Goal: Navigation & Orientation: Understand site structure

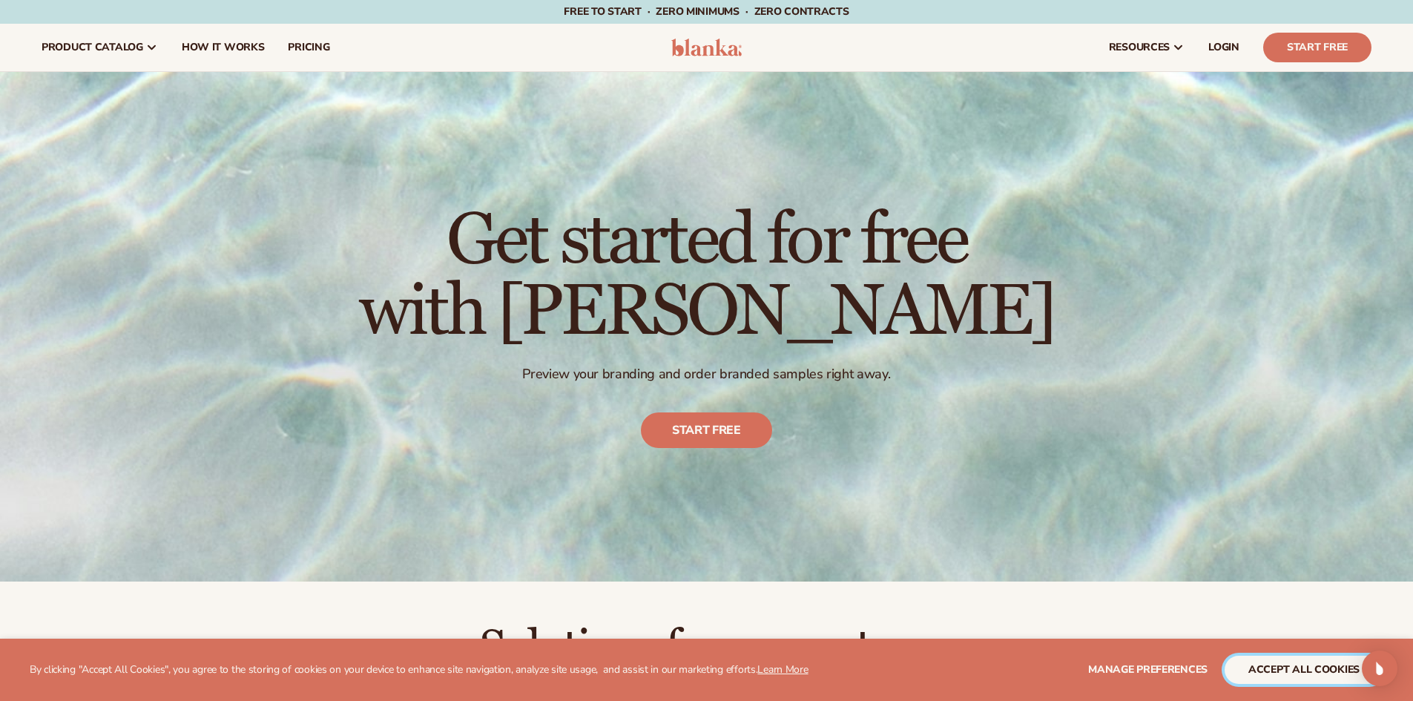
click at [1302, 667] on button "accept all cookies" at bounding box center [1303, 670] width 159 height 28
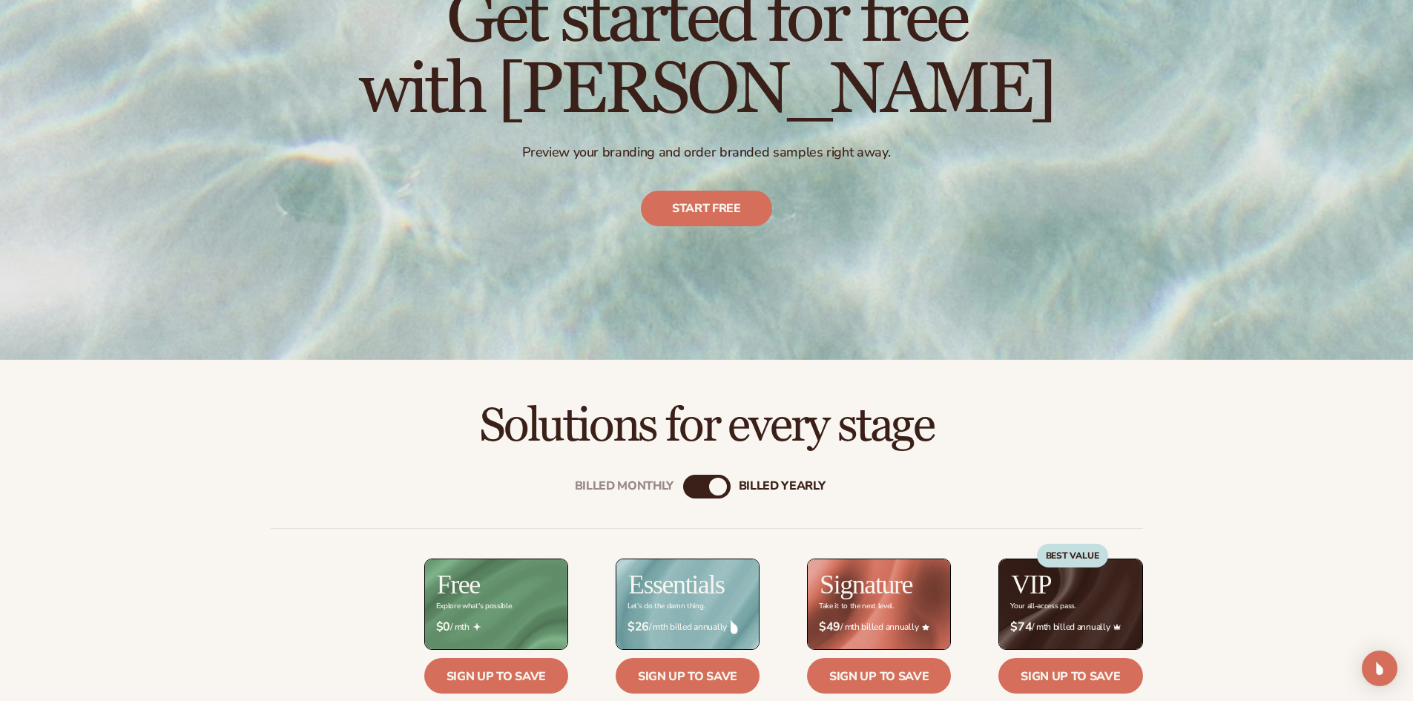
scroll to position [222, 0]
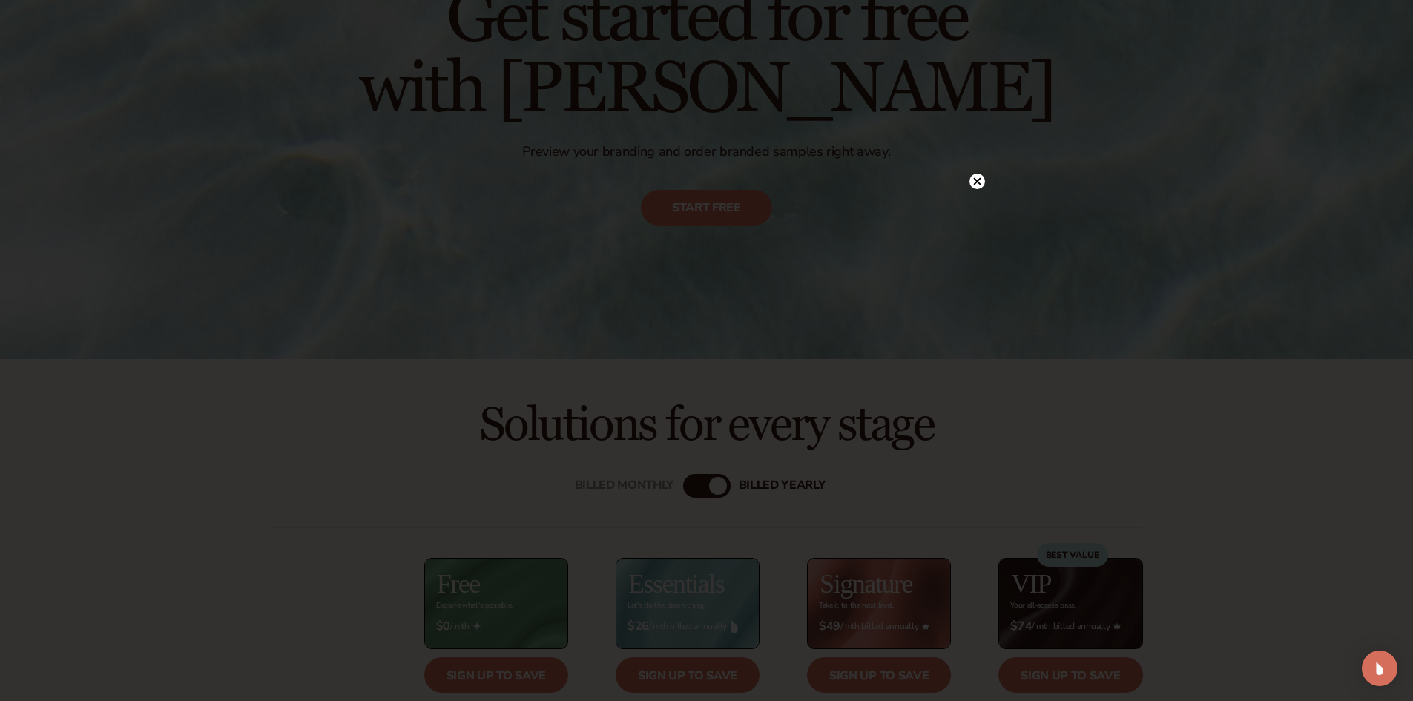
click at [976, 185] on circle at bounding box center [977, 182] width 16 height 16
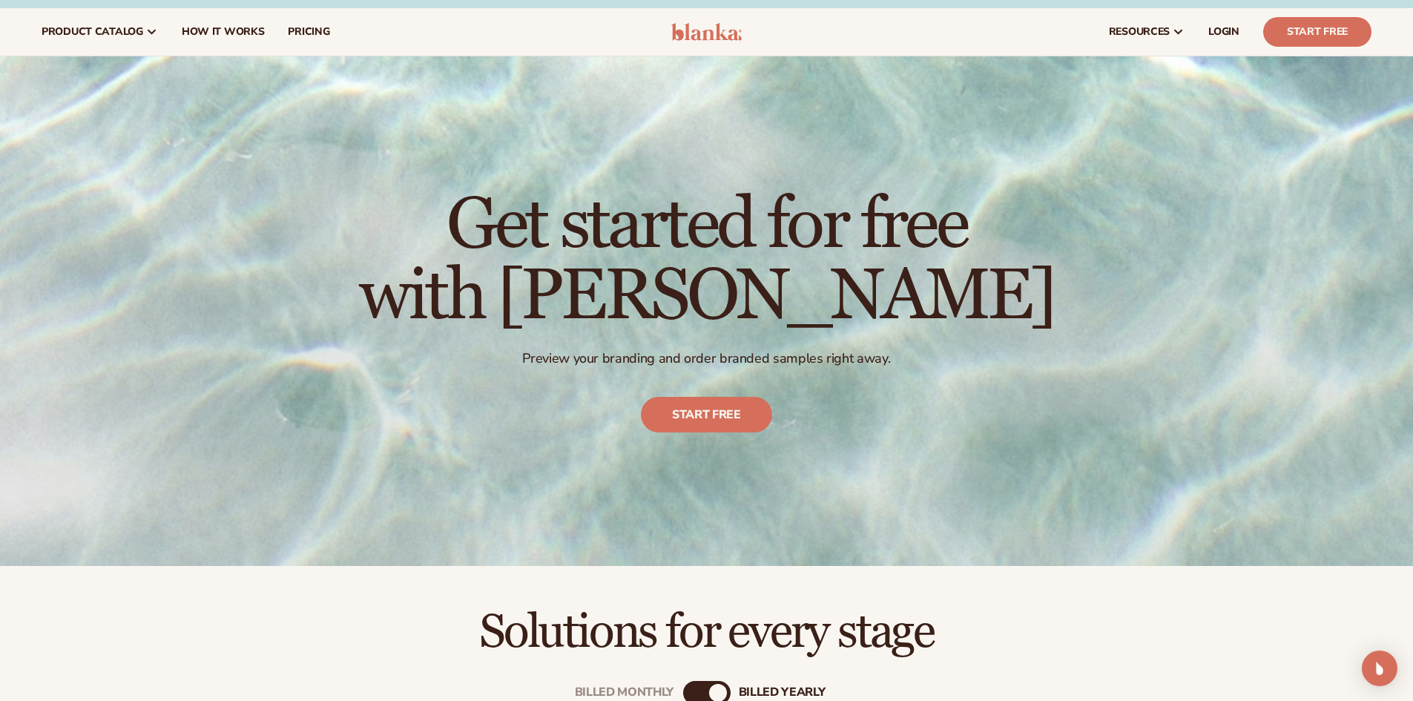
scroll to position [0, 0]
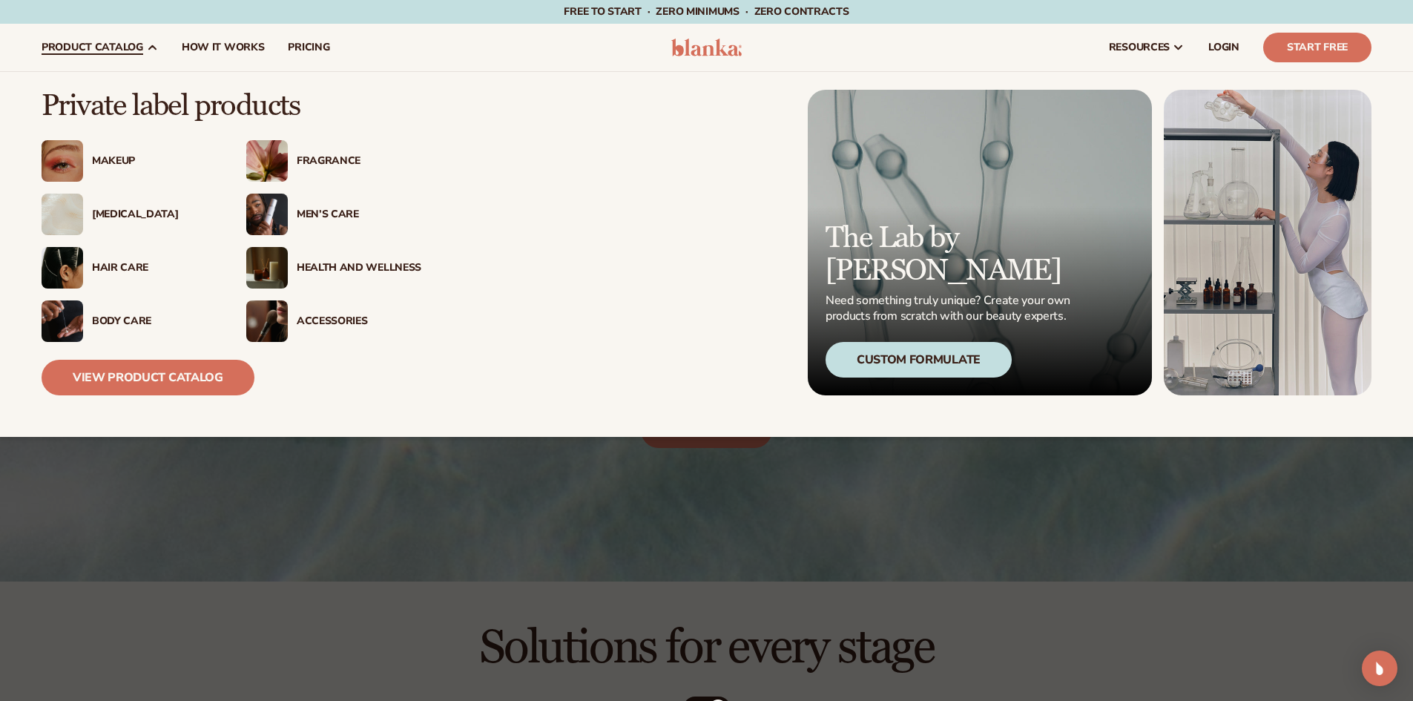
click at [325, 321] on div "Accessories" at bounding box center [359, 321] width 125 height 13
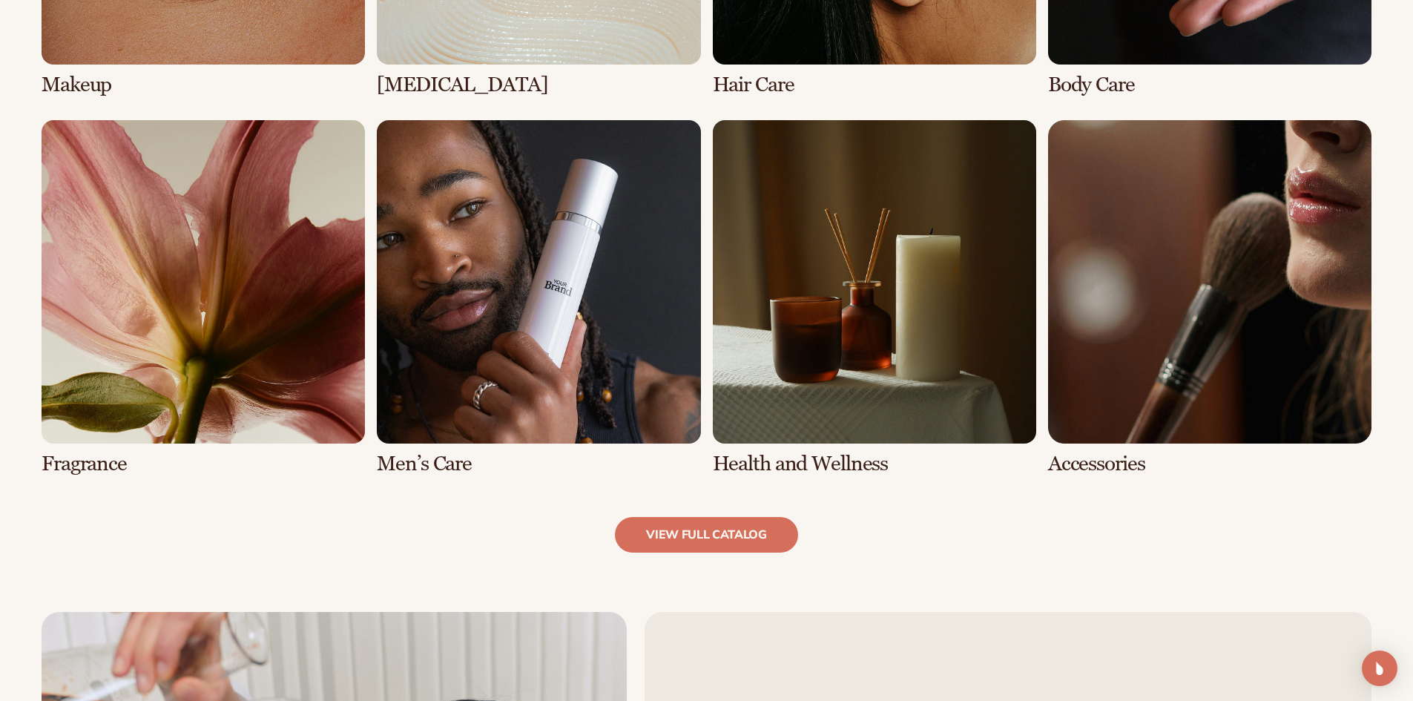
scroll to position [1409, 0]
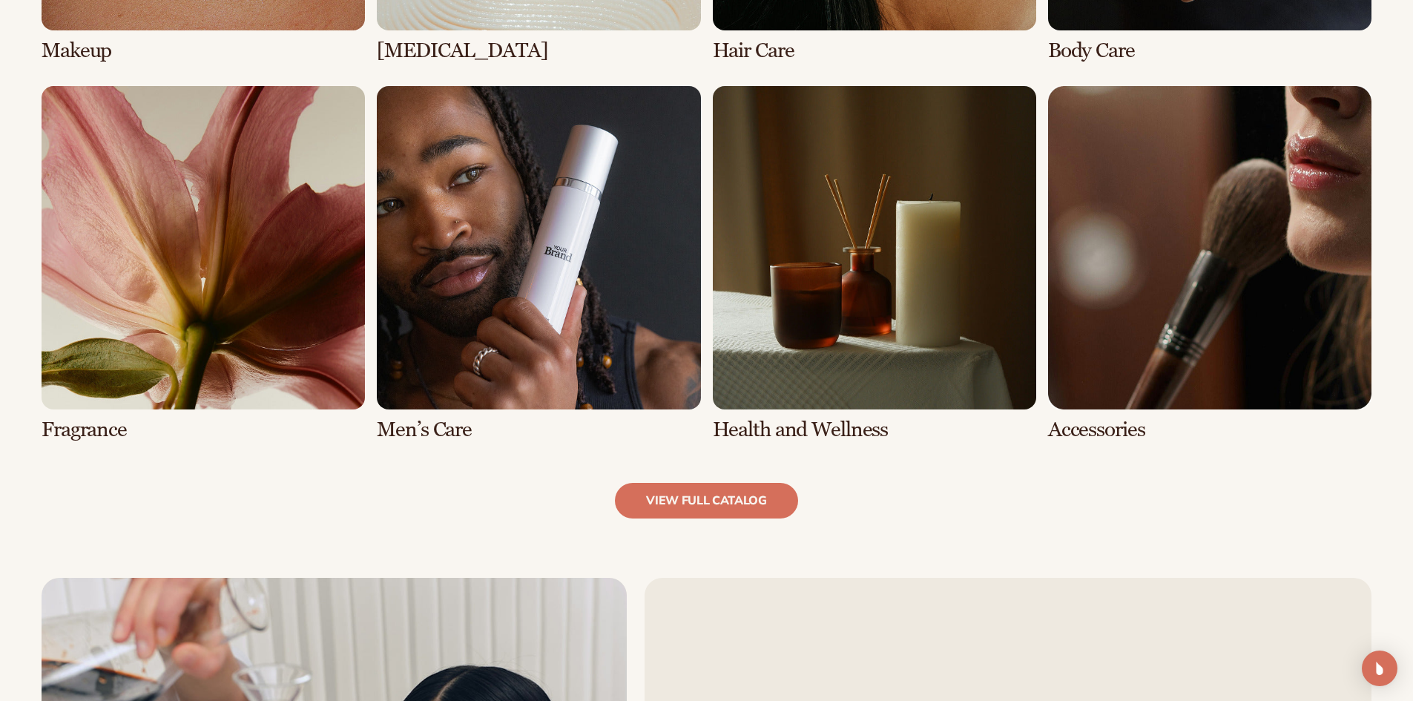
click at [1234, 334] on link "8 / 8" at bounding box center [1209, 263] width 323 height 355
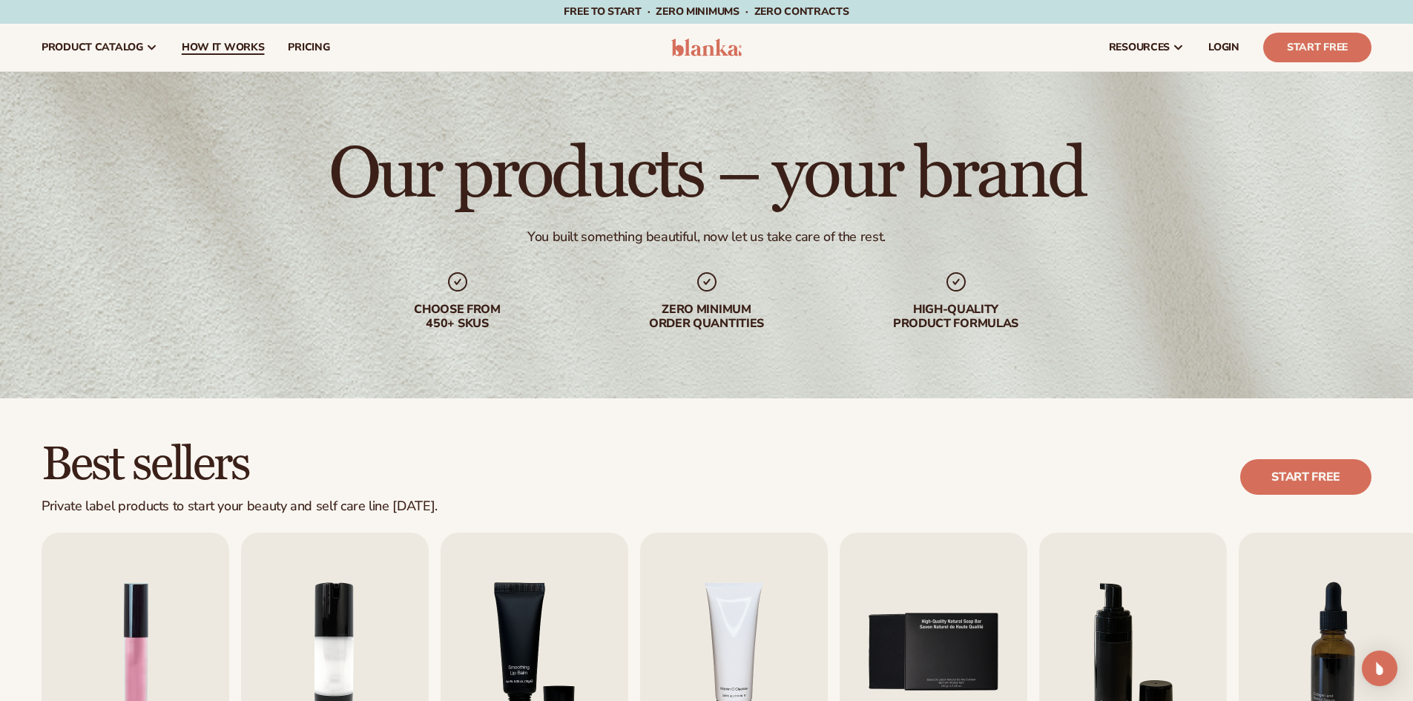
click at [230, 45] on span "How It Works" at bounding box center [223, 48] width 83 height 12
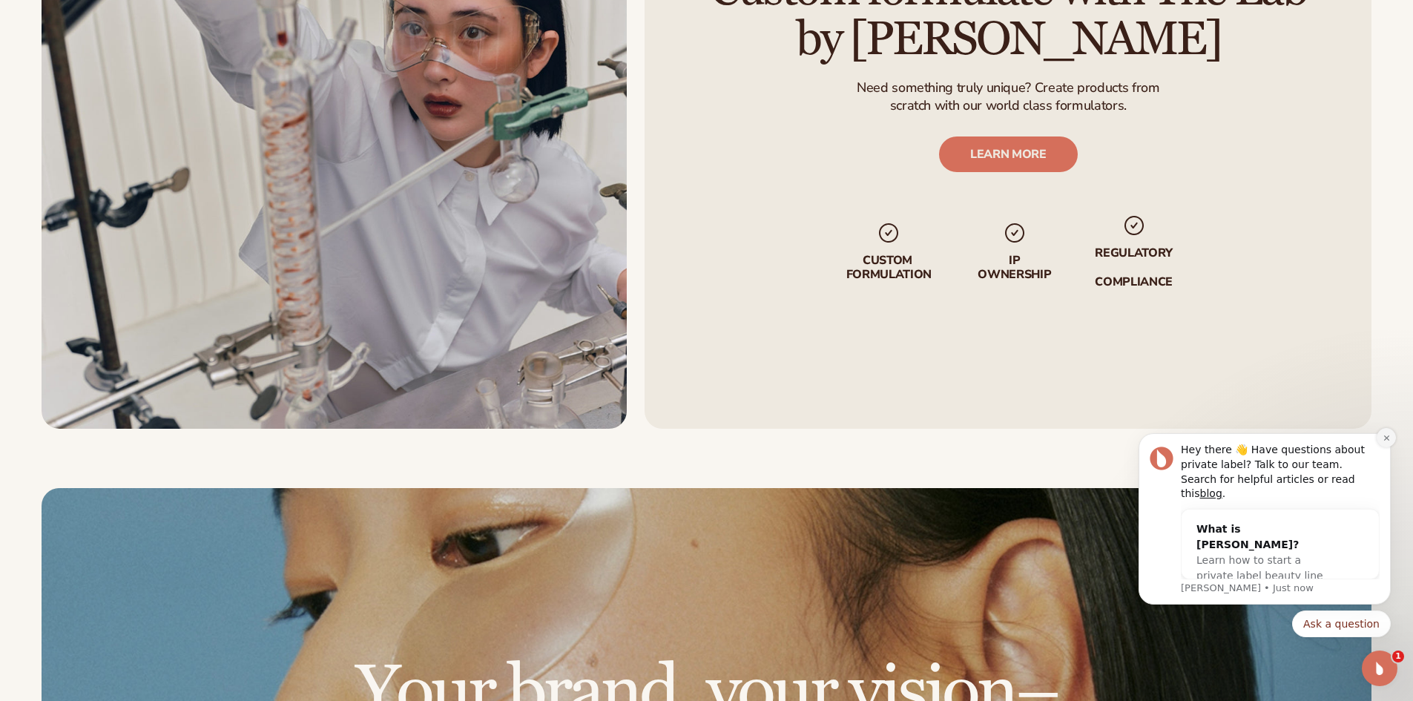
click at [1388, 441] on icon "Dismiss notification" at bounding box center [1385, 437] width 5 height 5
